Goal: Information Seeking & Learning: Learn about a topic

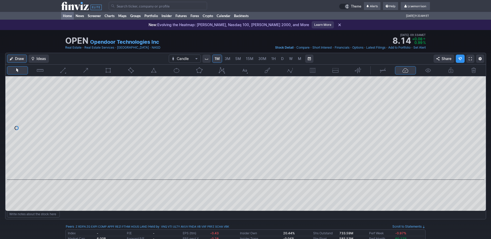
click at [65, 16] on link "Home" at bounding box center [67, 16] width 13 height 8
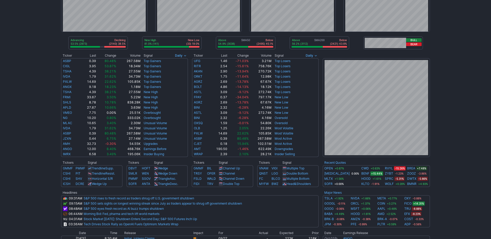
scroll to position [52, 0]
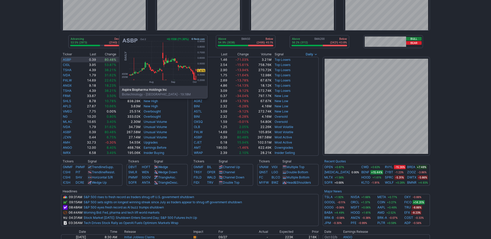
click at [67, 59] on link "ASBP" at bounding box center [67, 60] width 8 height 4
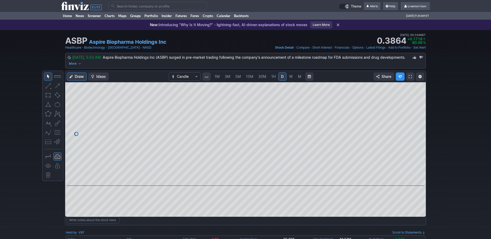
click at [216, 75] on span "1M" at bounding box center [217, 76] width 5 height 4
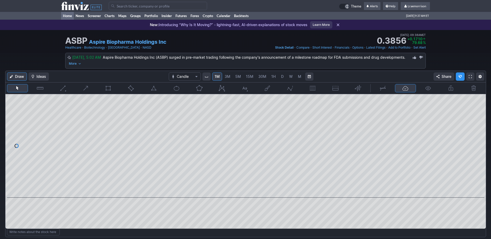
click at [67, 15] on link "Home" at bounding box center [67, 16] width 13 height 8
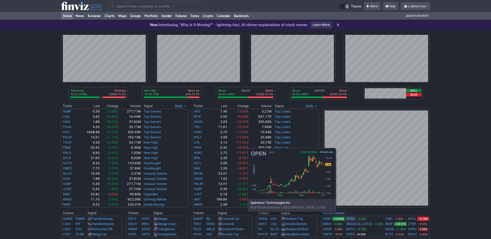
click at [355, 219] on link "OPEN" at bounding box center [350, 218] width 9 height 5
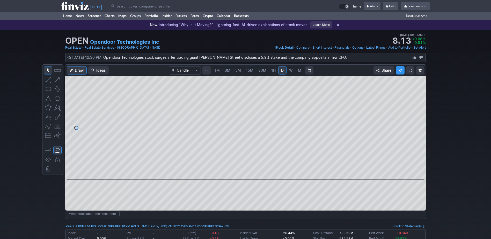
click at [219, 68] on span "1M" at bounding box center [217, 70] width 5 height 4
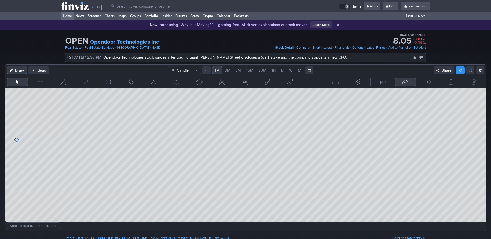
click at [67, 15] on link "Home" at bounding box center [67, 16] width 13 height 8
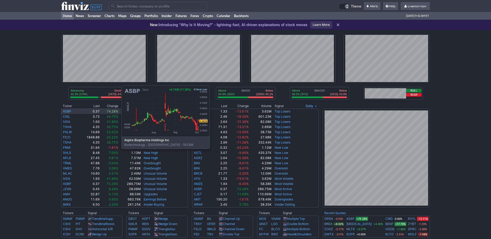
click at [70, 110] on link "ASBP" at bounding box center [67, 111] width 8 height 4
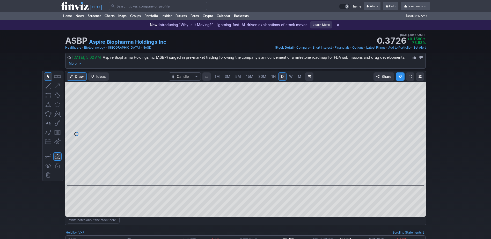
click at [217, 77] on span "1M" at bounding box center [217, 76] width 5 height 4
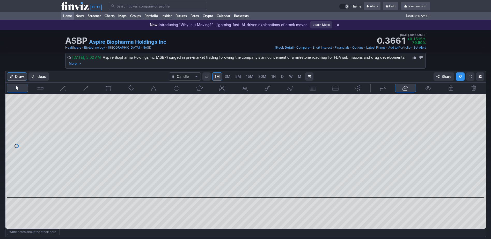
click at [68, 17] on link "Home" at bounding box center [67, 16] width 13 height 8
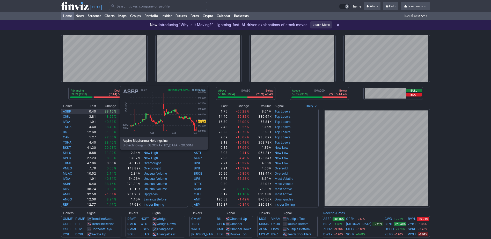
click at [68, 111] on link "ASBP" at bounding box center [67, 111] width 8 height 4
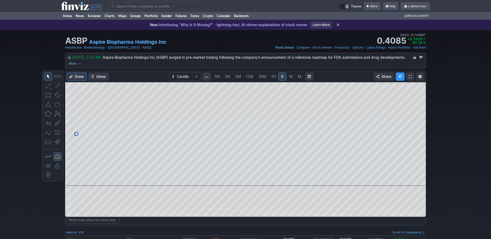
click at [216, 76] on span "1M" at bounding box center [217, 76] width 5 height 4
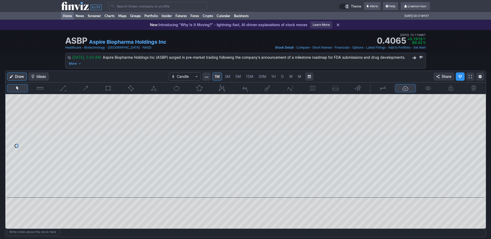
click at [67, 16] on link "Home" at bounding box center [67, 16] width 13 height 8
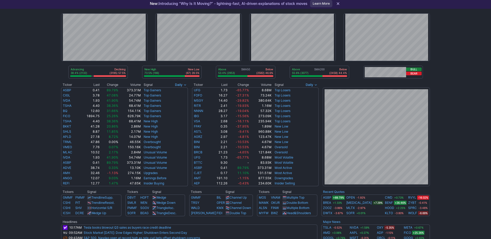
scroll to position [26, 0]
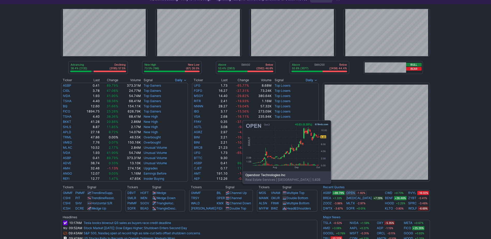
click at [354, 192] on link "OPEN" at bounding box center [350, 192] width 9 height 5
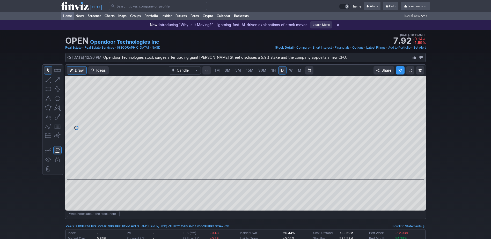
click at [69, 16] on link "Home" at bounding box center [67, 16] width 13 height 8
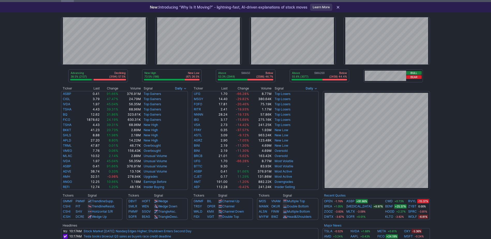
scroll to position [26, 0]
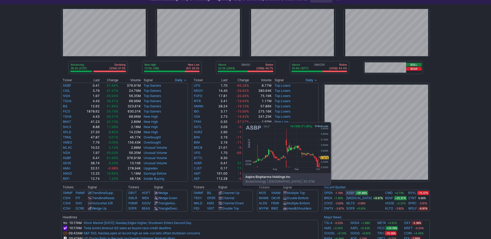
click at [354, 193] on link "ASBP" at bounding box center [350, 192] width 8 height 5
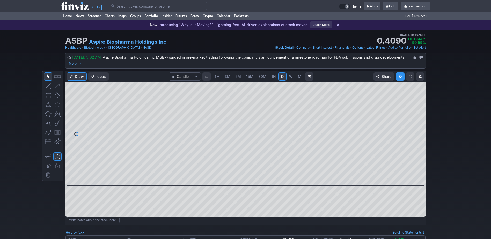
click at [217, 79] on span "1M" at bounding box center [217, 76] width 5 height 5
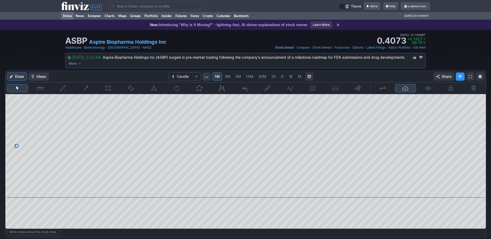
click at [71, 16] on link "Home" at bounding box center [67, 16] width 13 height 8
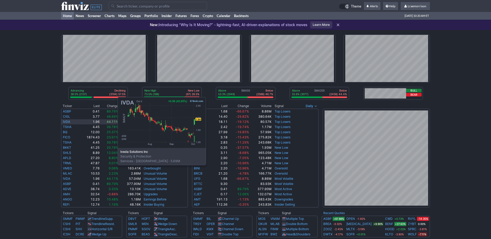
click at [66, 122] on link "IVDA" at bounding box center [66, 122] width 7 height 4
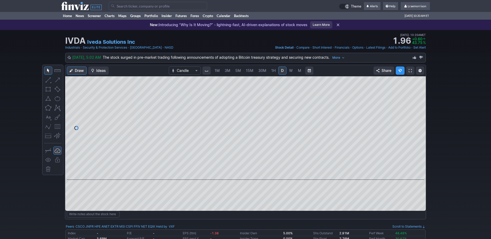
click at [217, 69] on span "1M" at bounding box center [217, 70] width 5 height 4
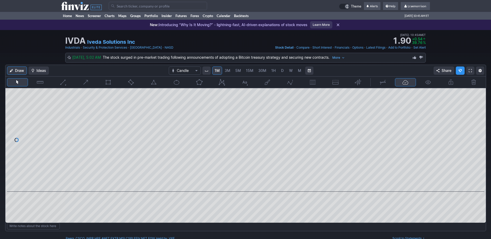
click at [136, 6] on input "Search" at bounding box center [158, 6] width 98 height 8
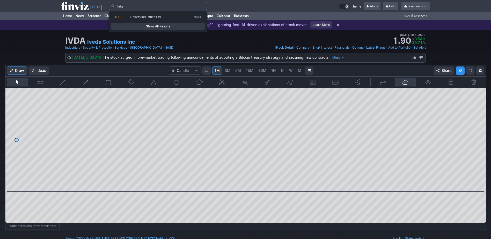
type input "lnks"
type input "buru"
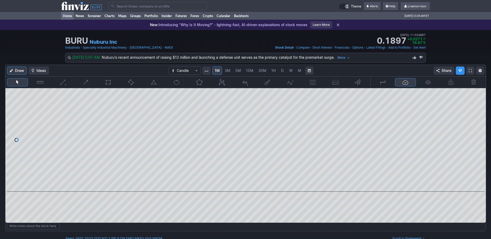
click at [69, 17] on link "Home" at bounding box center [67, 16] width 13 height 8
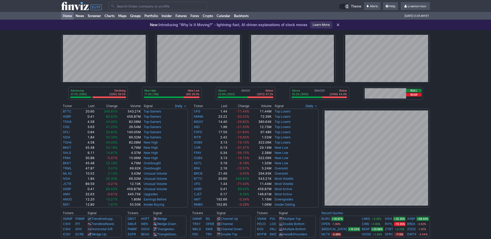
click at [134, 8] on input "Search" at bounding box center [158, 6] width 98 height 8
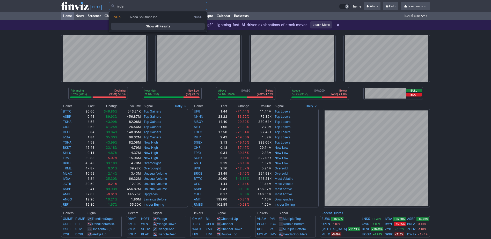
click at [135, 18] on span "Iveda Solutions Inc" at bounding box center [143, 17] width 27 height 4
type input "IVDA"
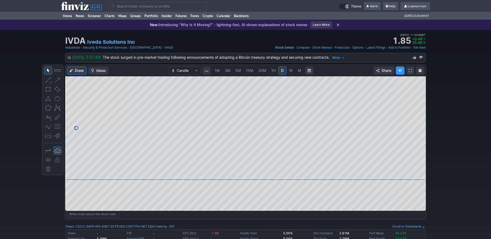
click at [217, 69] on span "1M" at bounding box center [217, 70] width 5 height 4
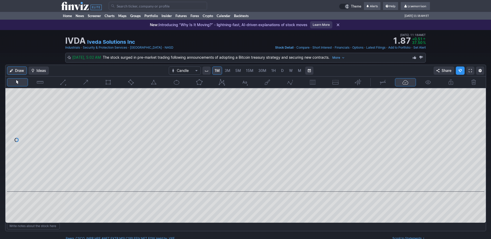
click at [121, 5] on input "Search" at bounding box center [158, 6] width 98 height 8
click at [70, 16] on link "Home" at bounding box center [67, 16] width 13 height 8
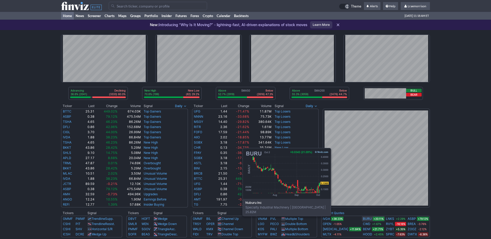
click at [363, 219] on link "BURU" at bounding box center [367, 218] width 9 height 5
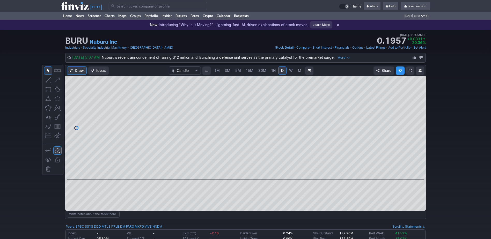
click at [216, 70] on span "1M" at bounding box center [217, 70] width 5 height 4
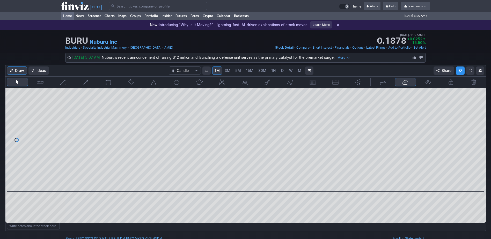
click at [69, 15] on link "Home" at bounding box center [67, 16] width 13 height 8
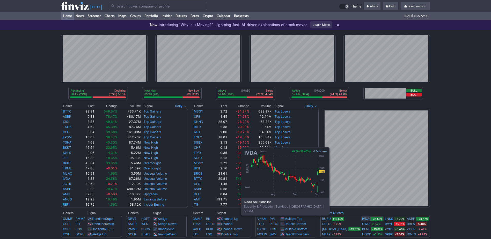
click at [362, 218] on link "IVDA" at bounding box center [365, 218] width 7 height 5
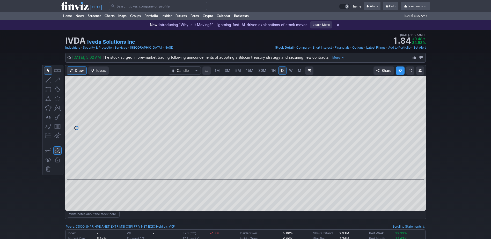
click at [218, 73] on link "1M" at bounding box center [217, 71] width 10 height 8
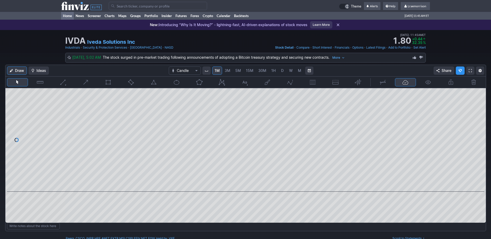
click at [69, 15] on link "Home" at bounding box center [67, 16] width 13 height 8
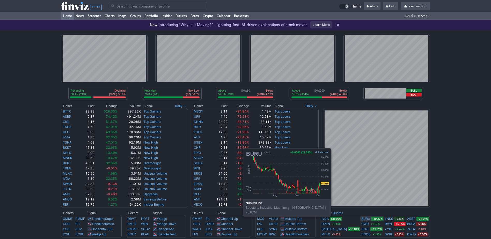
click at [361, 219] on link "BURU" at bounding box center [365, 218] width 9 height 5
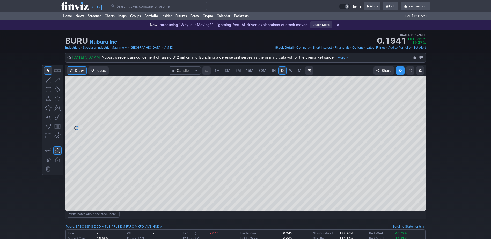
click at [216, 71] on span "1M" at bounding box center [217, 70] width 5 height 4
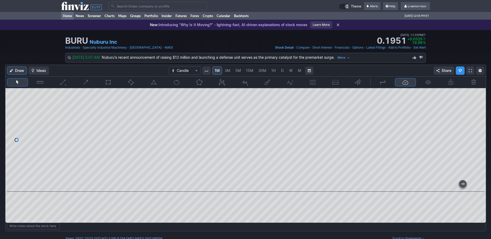
click at [67, 14] on link "Home" at bounding box center [67, 16] width 13 height 8
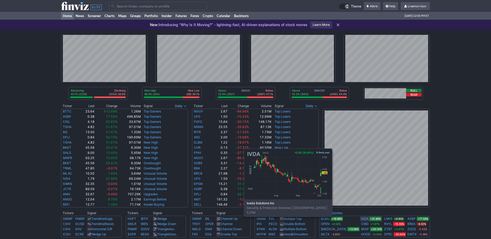
click at [361, 220] on link "IVDA" at bounding box center [364, 218] width 7 height 5
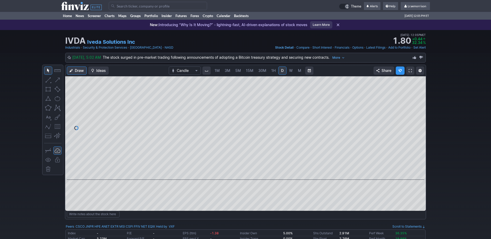
click at [217, 69] on span "1M" at bounding box center [217, 70] width 5 height 4
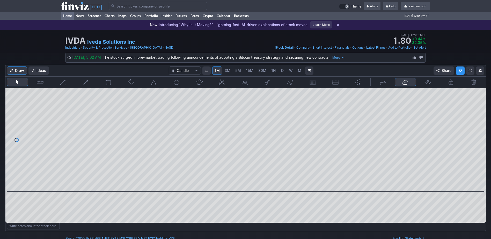
click at [67, 16] on link "Home" at bounding box center [67, 16] width 13 height 8
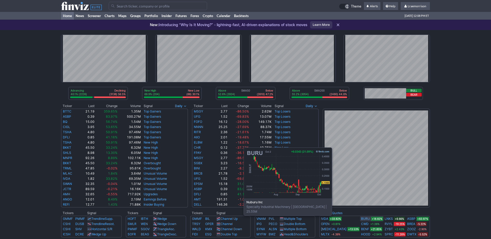
click at [361, 219] on link "BURU" at bounding box center [365, 218] width 9 height 5
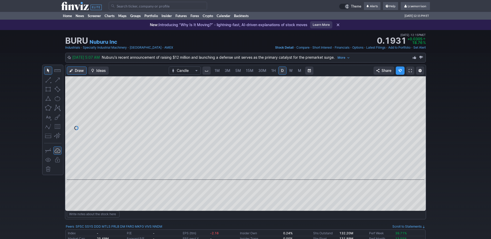
click at [217, 71] on span "1M" at bounding box center [217, 70] width 5 height 4
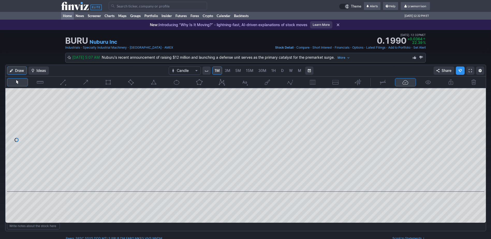
click at [69, 16] on link "Home" at bounding box center [67, 16] width 13 height 8
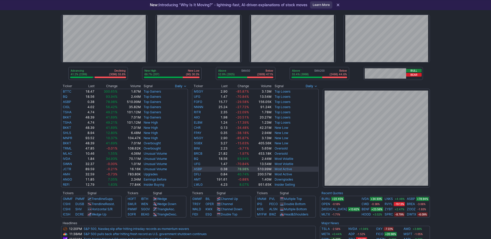
scroll to position [26, 0]
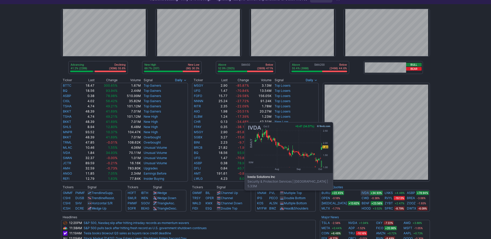
click at [362, 193] on link "IVDA" at bounding box center [365, 192] width 7 height 5
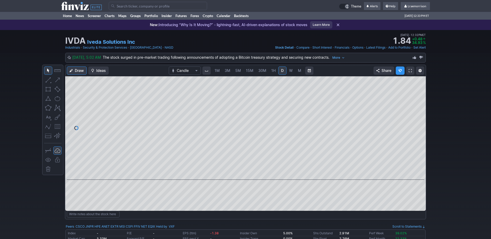
click at [216, 71] on span "1M" at bounding box center [217, 70] width 5 height 4
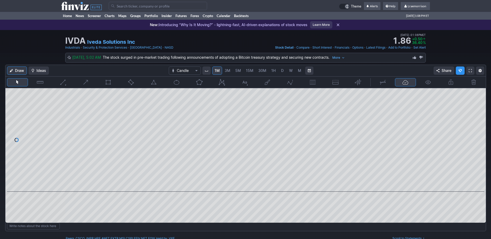
click at [129, 6] on input "Search" at bounding box center [158, 6] width 98 height 8
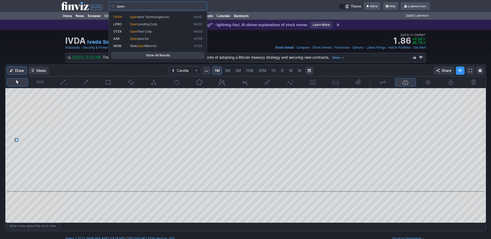
type input "open"
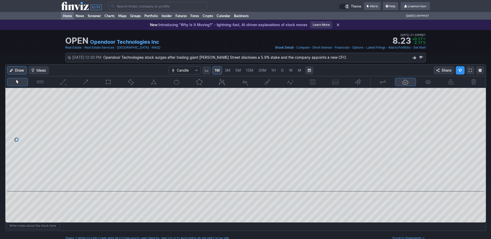
click at [65, 16] on link "Home" at bounding box center [67, 16] width 13 height 8
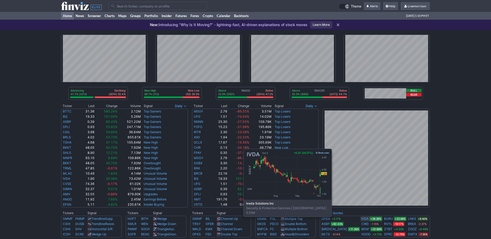
click at [361, 220] on link "IVDA" at bounding box center [364, 218] width 7 height 5
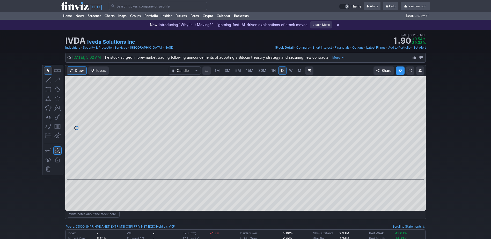
click at [217, 71] on span "1M" at bounding box center [217, 70] width 5 height 4
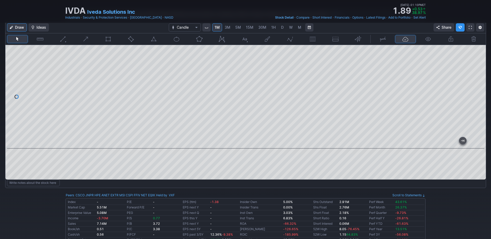
scroll to position [26, 0]
